Goal: Task Accomplishment & Management: Manage account settings

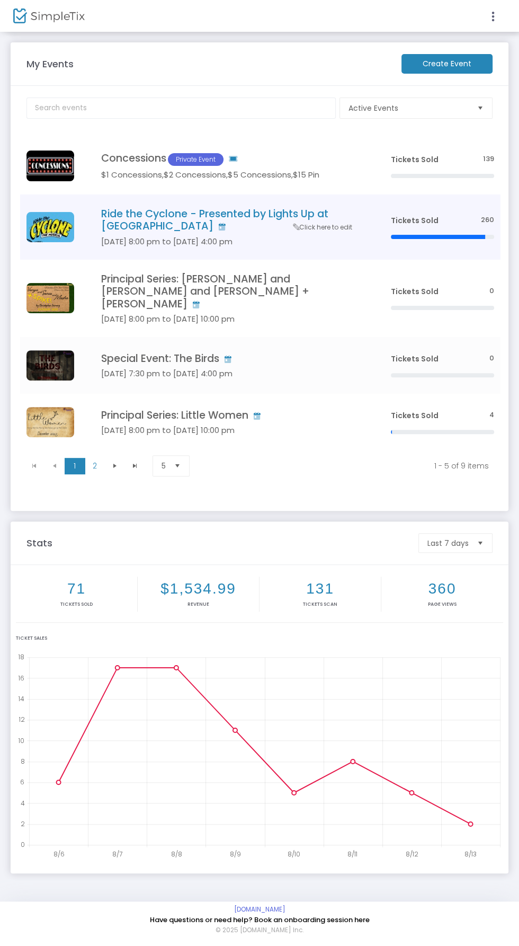
click at [193, 212] on h4 "Ride the Cyclone - Presented by Lights Up at [GEOGRAPHIC_DATA]" at bounding box center [230, 220] width 258 height 25
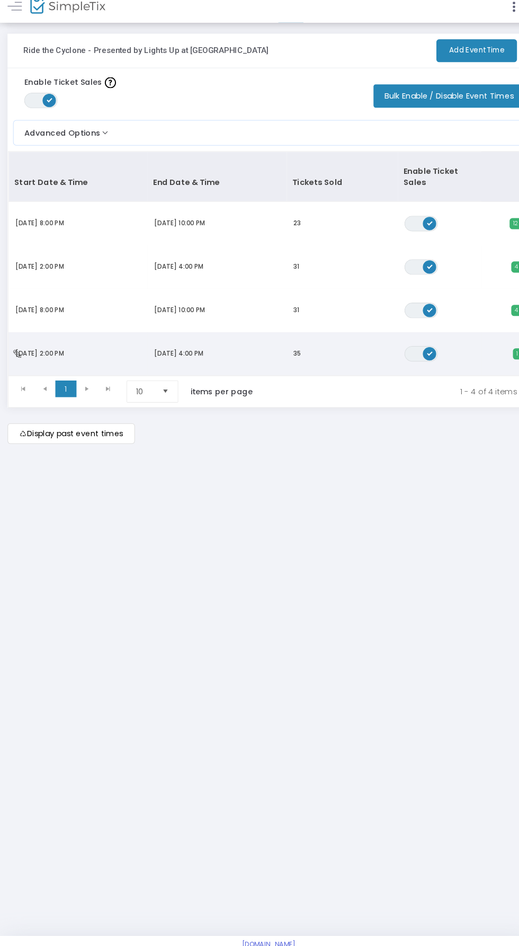
click at [65, 342] on span "[DATE] 2:00 PM" at bounding box center [41, 346] width 47 height 8
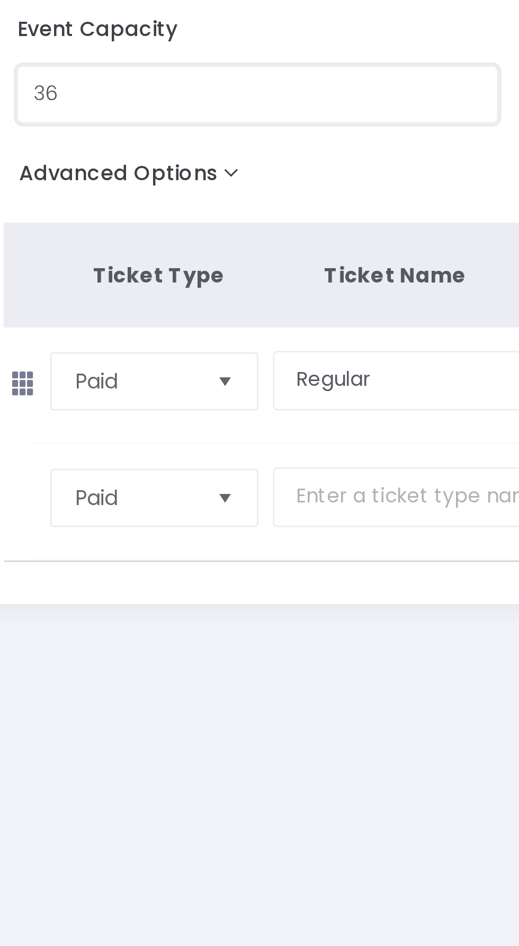
click at [94, 173] on input "36" at bounding box center [118, 169] width 174 height 20
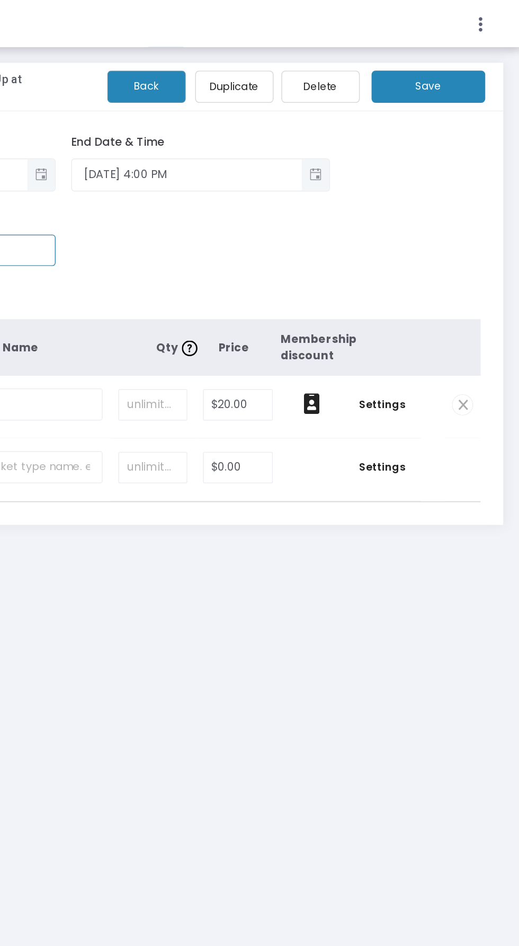
type input "37"
click at [475, 67] on button "Save" at bounding box center [458, 59] width 77 height 22
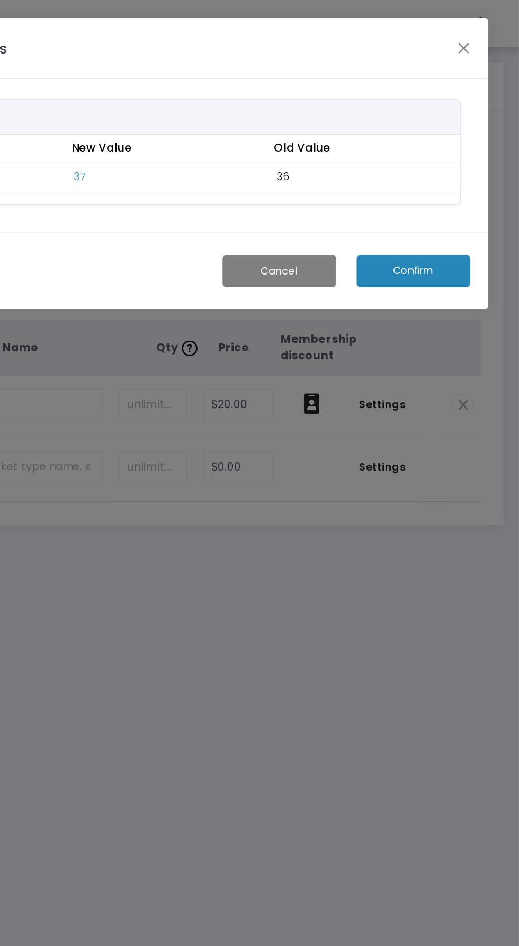
click at [466, 188] on button "Confirm" at bounding box center [448, 183] width 77 height 22
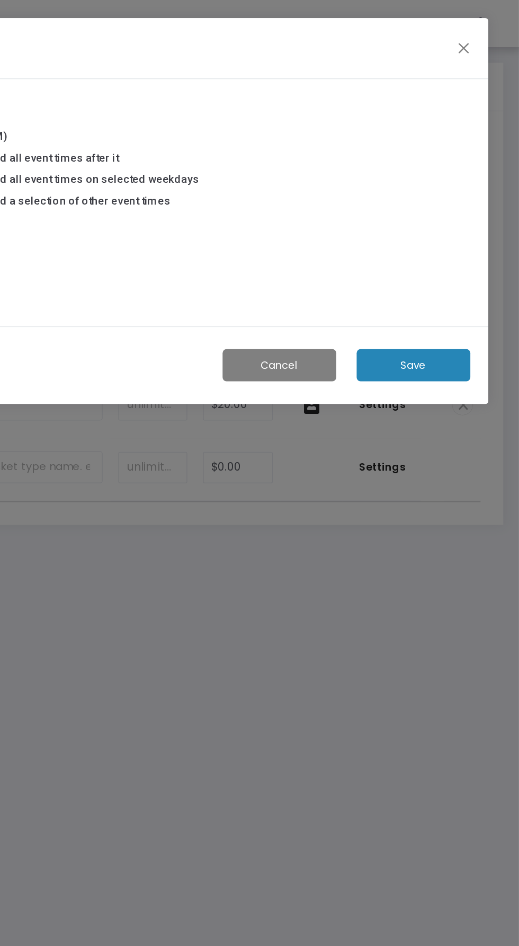
click at [470, 245] on button "Save" at bounding box center [448, 247] width 77 height 22
